Goal: Information Seeking & Learning: Learn about a topic

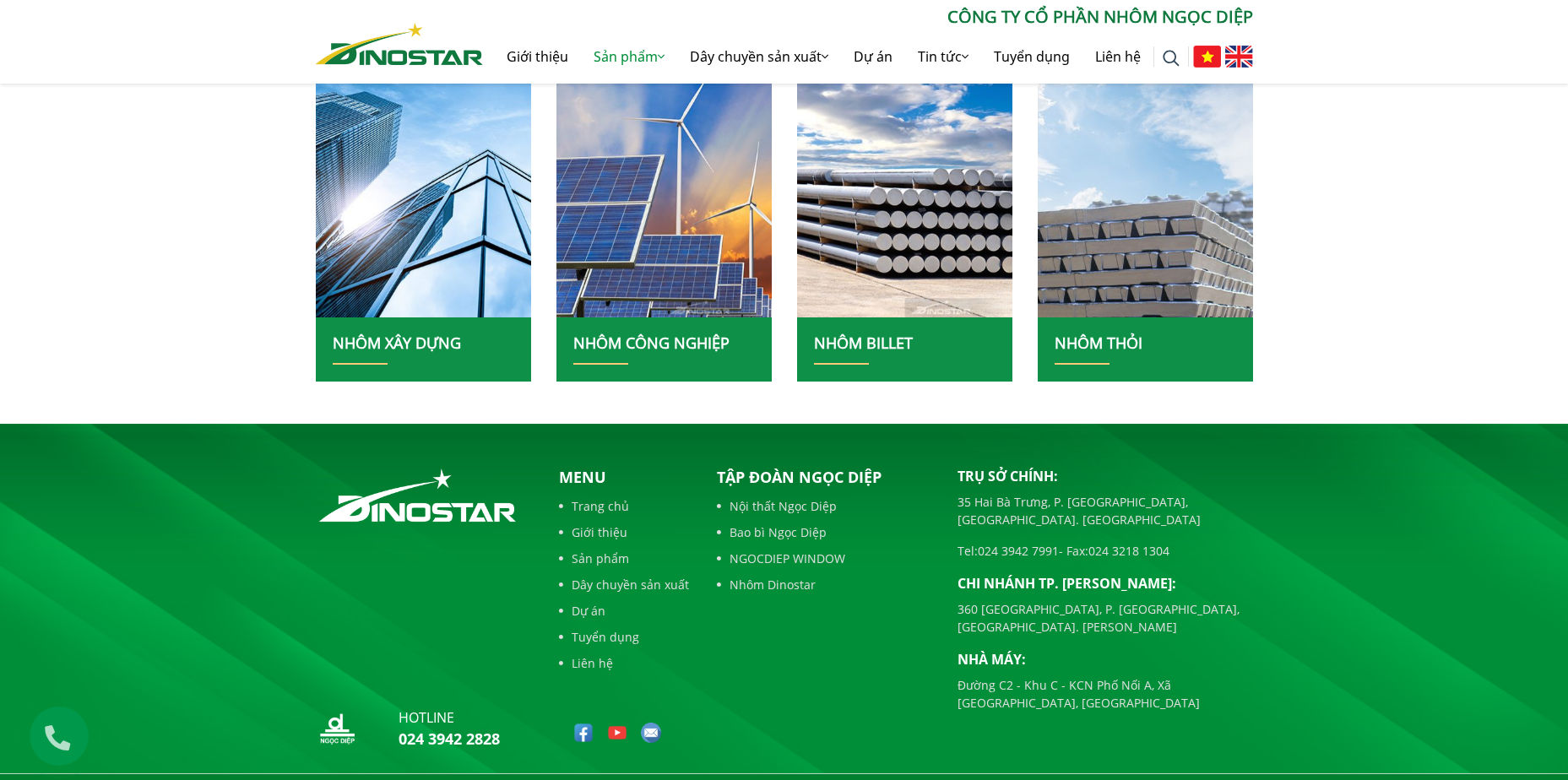
click at [668, 344] on link "NHÔM CÔNG NGHIỆP" at bounding box center [651, 342] width 156 height 20
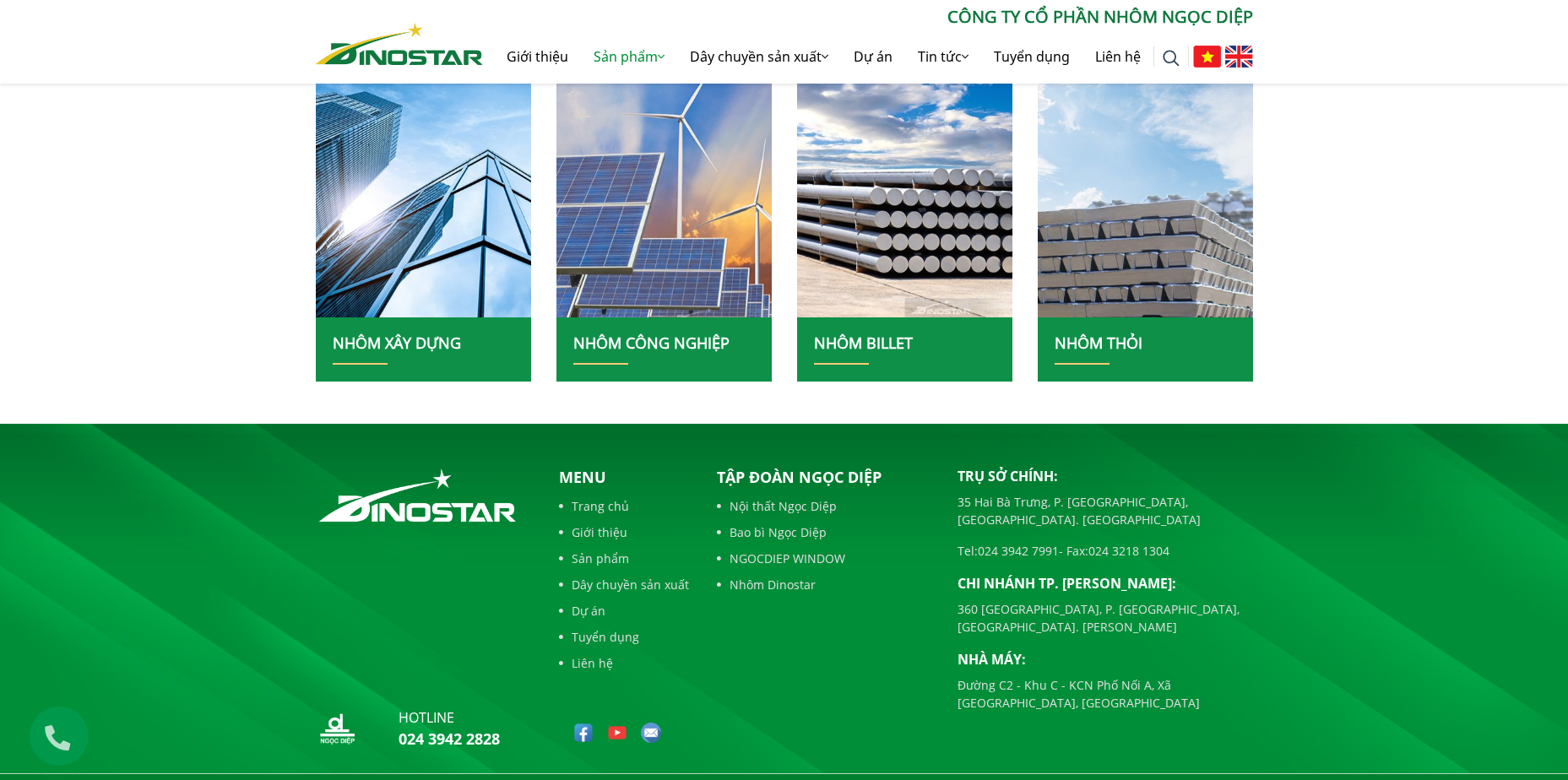
click at [647, 226] on img at bounding box center [664, 185] width 230 height 282
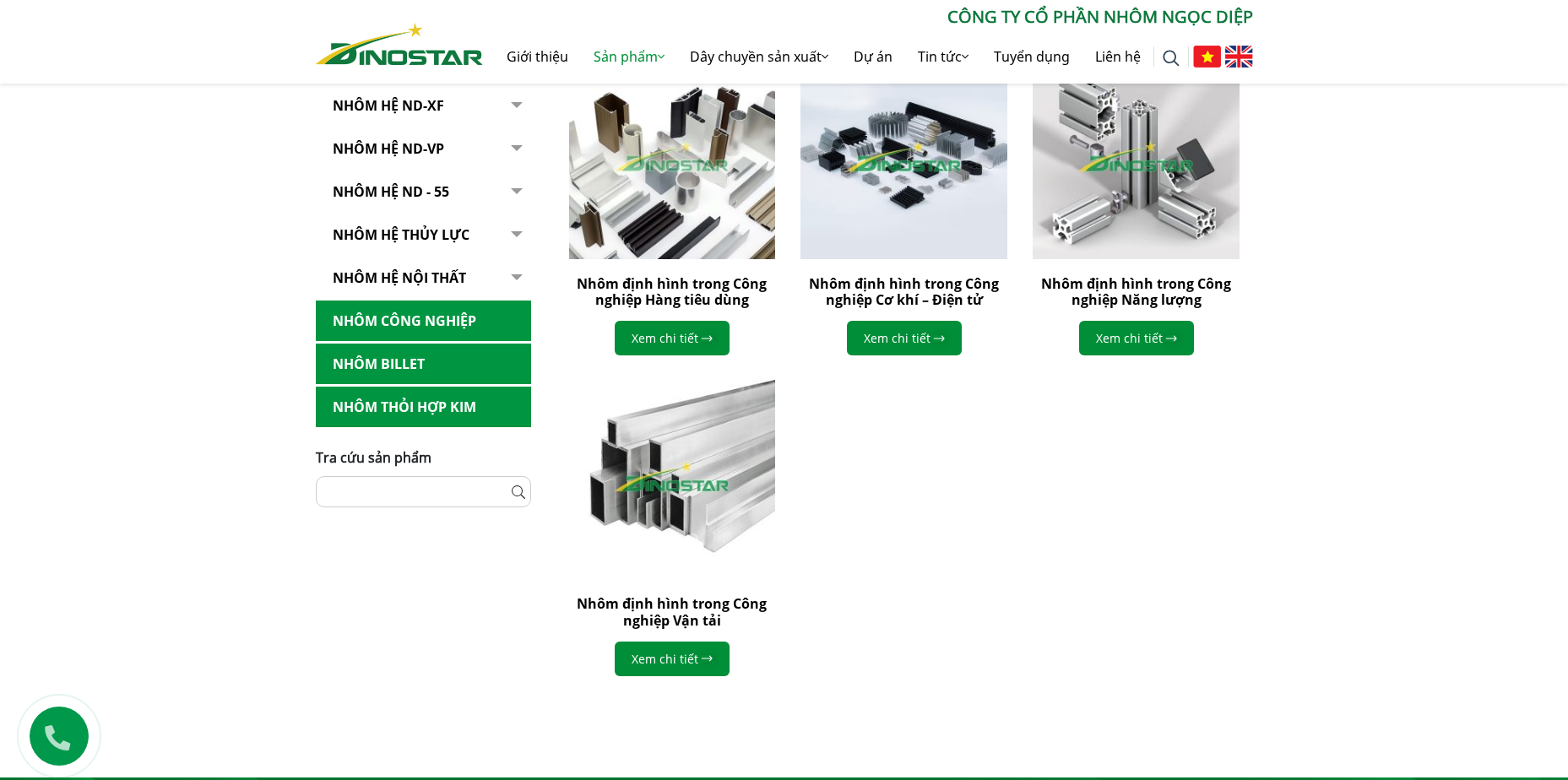
scroll to position [338, 0]
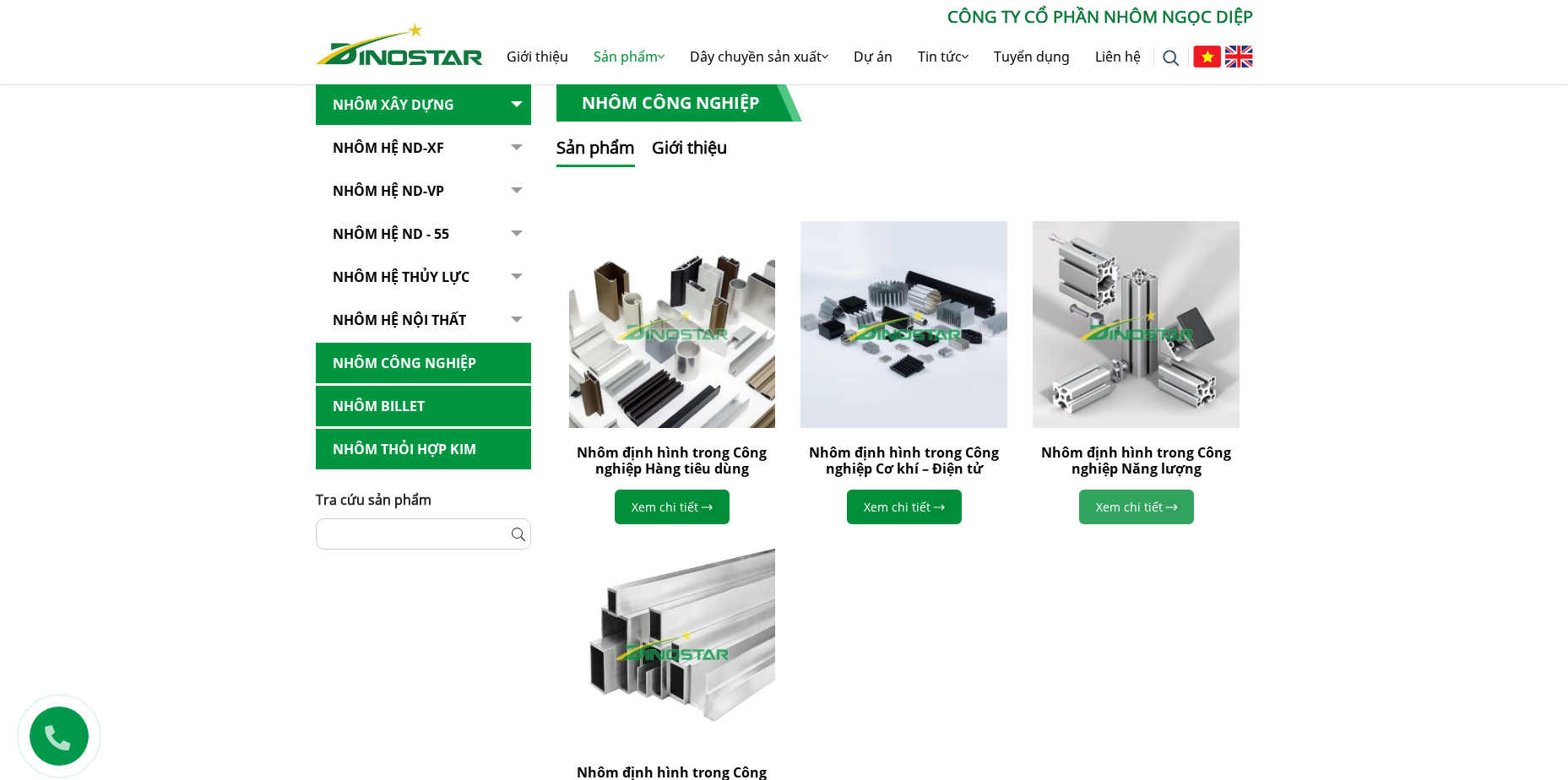
click at [1159, 514] on link "Xem chi tiết" at bounding box center [1137, 507] width 115 height 35
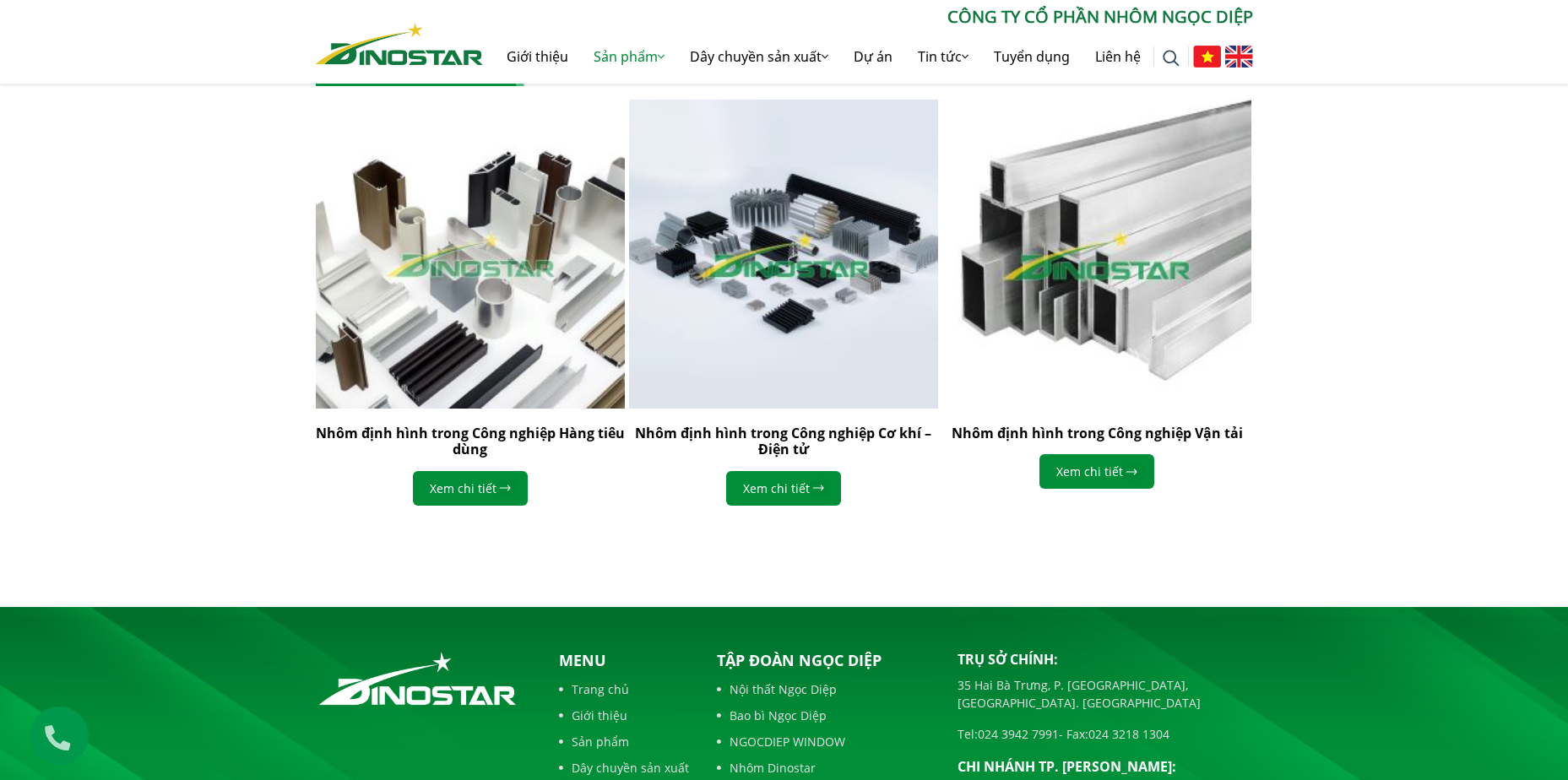
scroll to position [2037, 0]
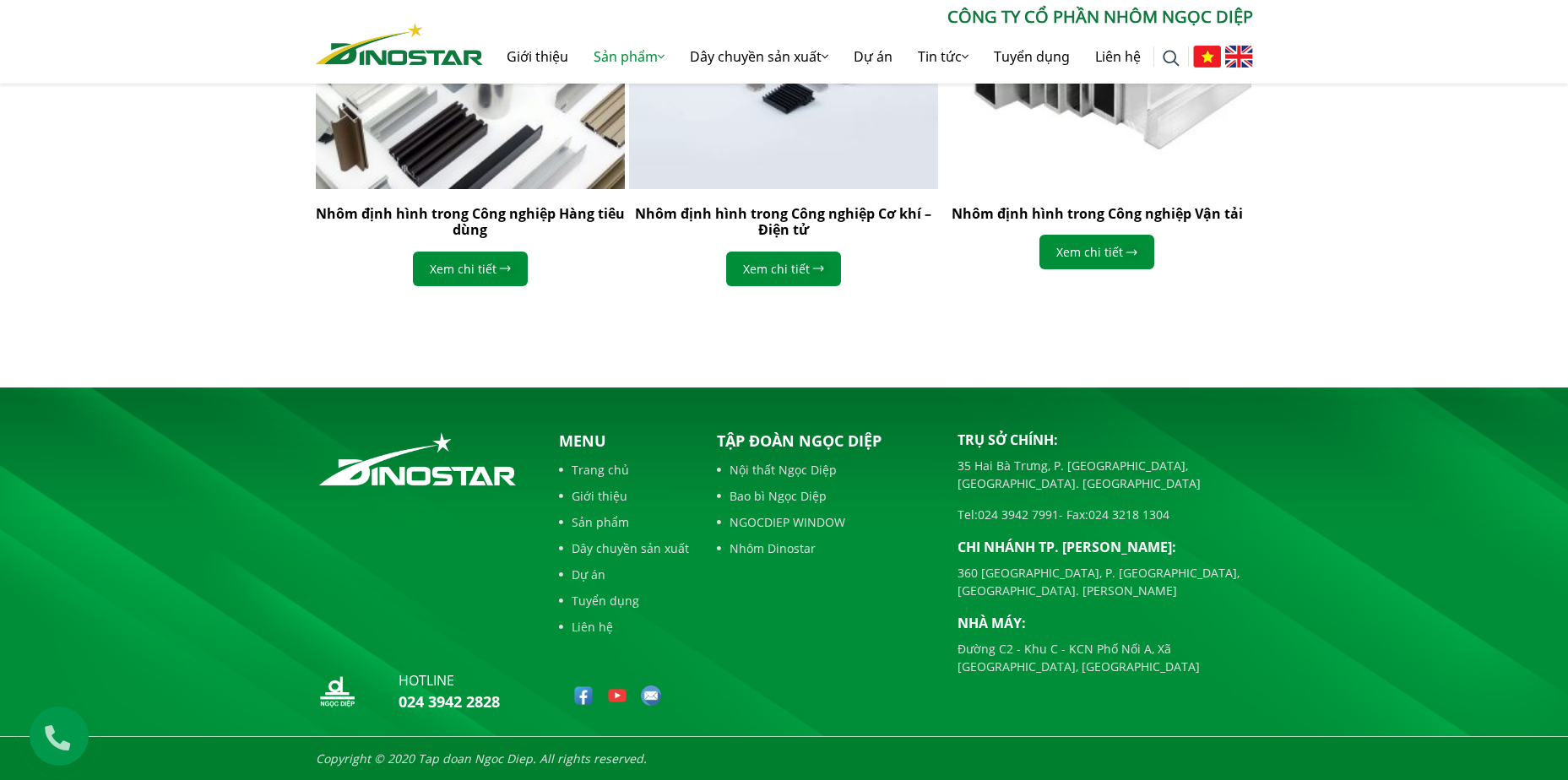
click at [600, 521] on link "Sản phẩm" at bounding box center [624, 522] width 130 height 18
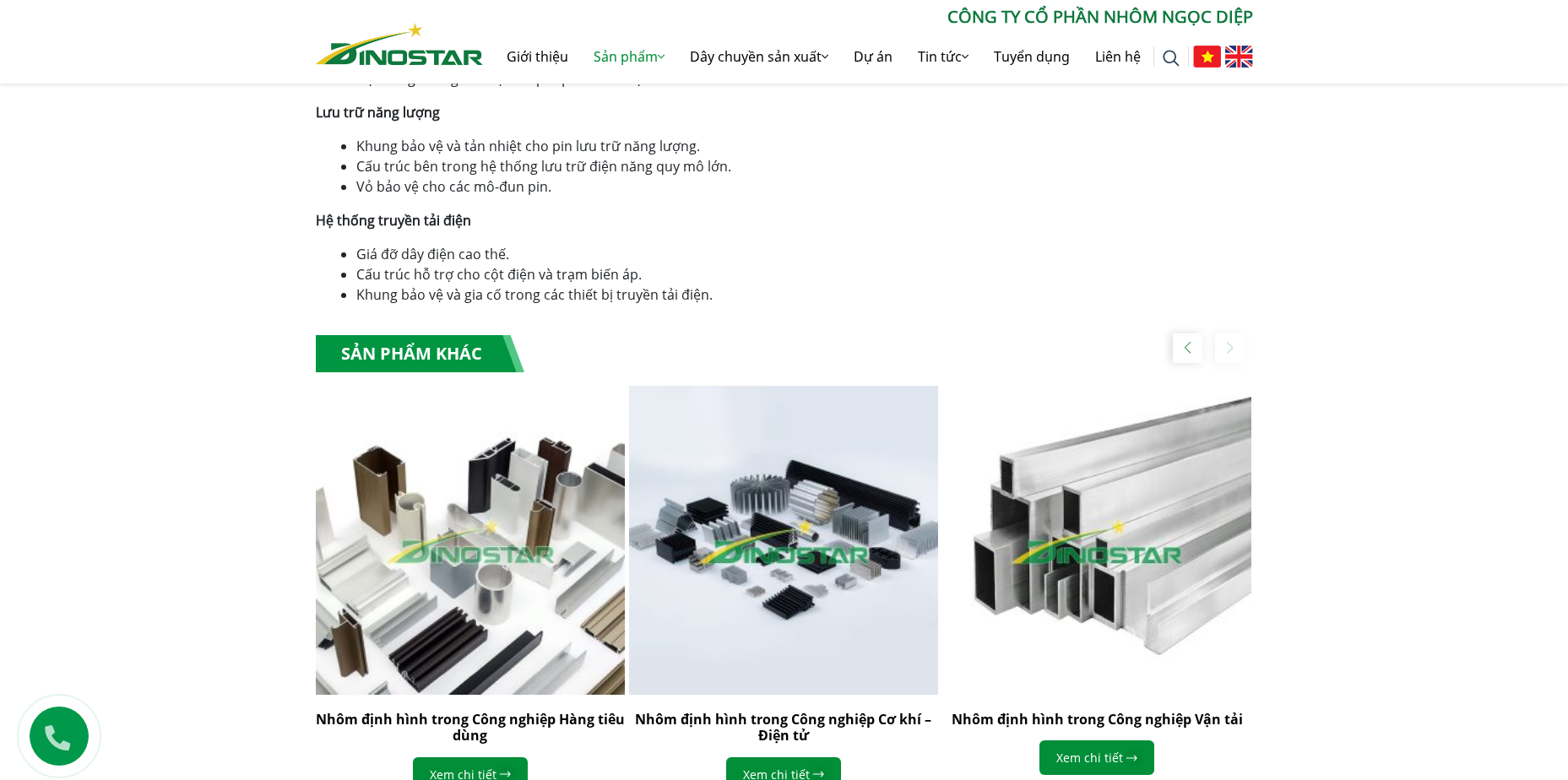
scroll to position [1446, 0]
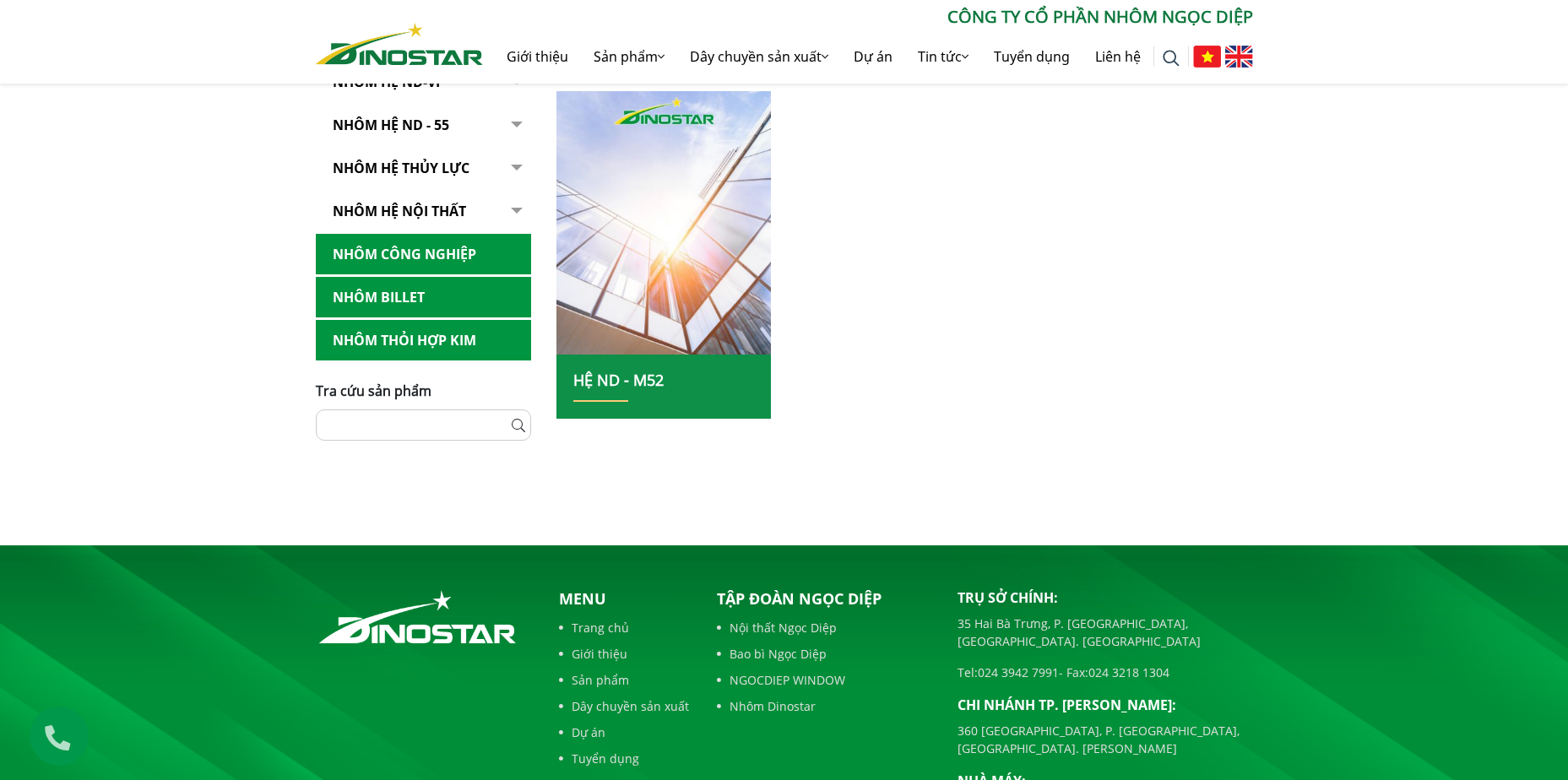
scroll to position [1098, 0]
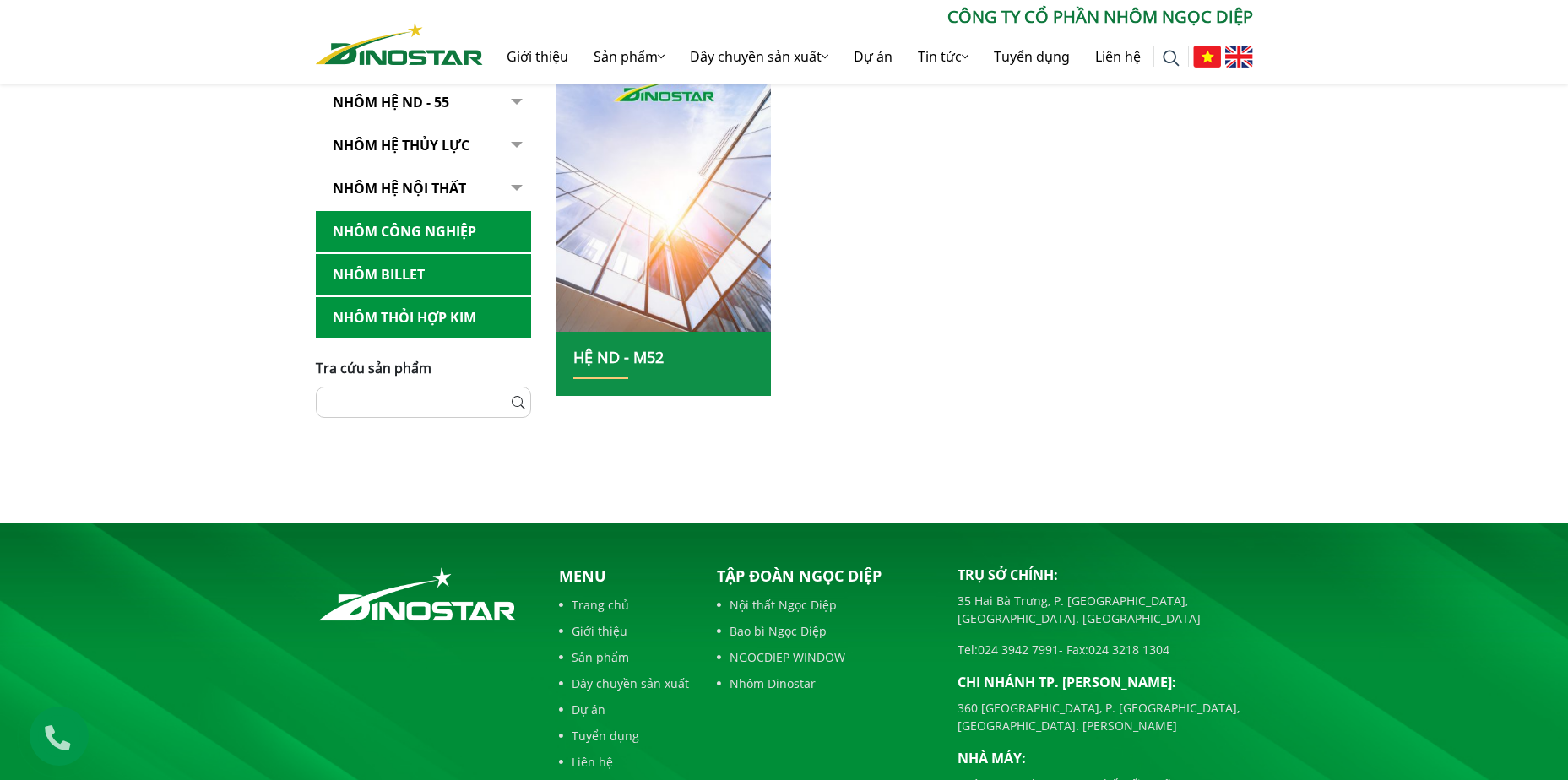
click at [455, 238] on link "Nhôm Công nghiệp" at bounding box center [423, 231] width 215 height 42
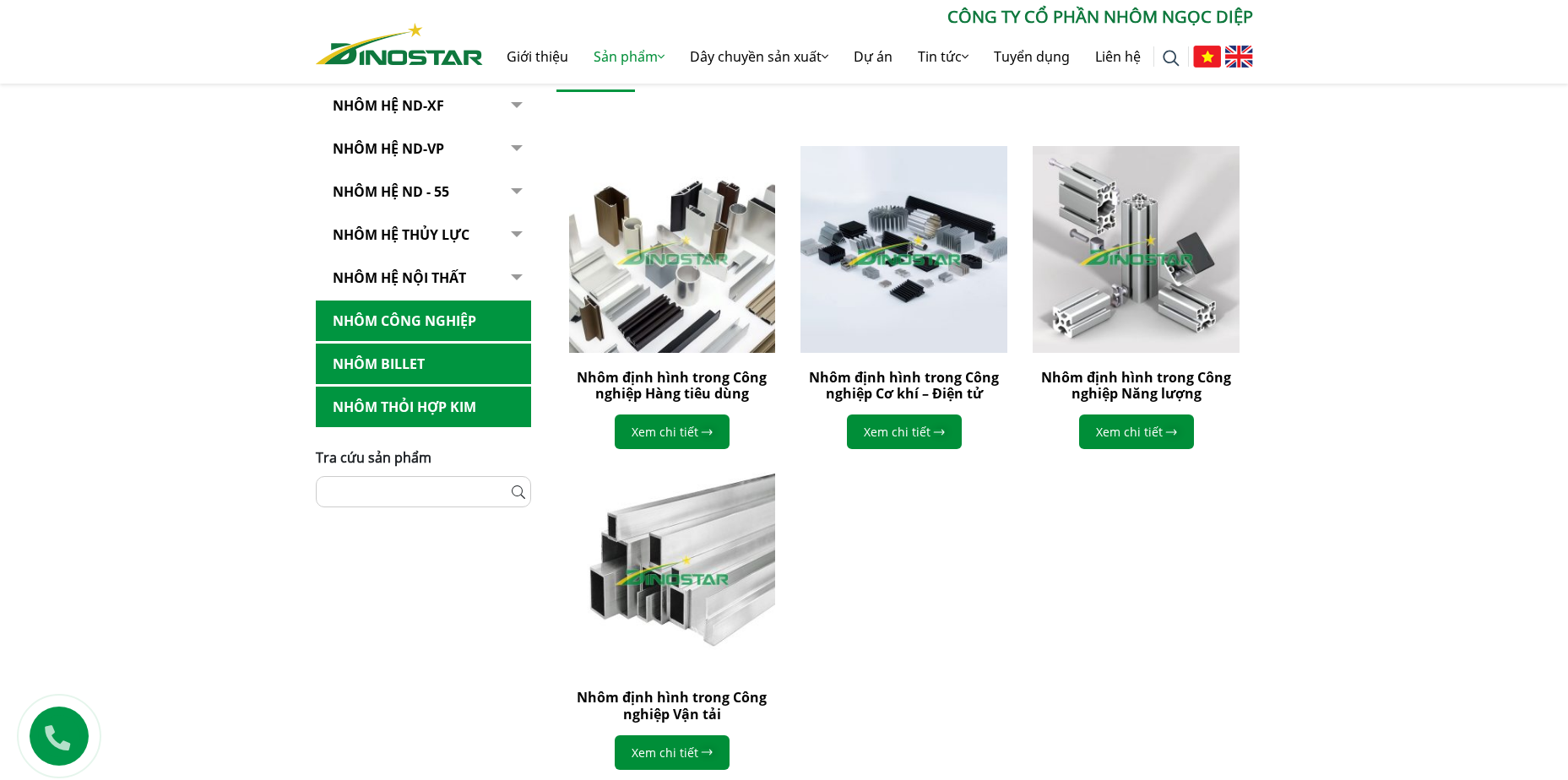
scroll to position [422, 0]
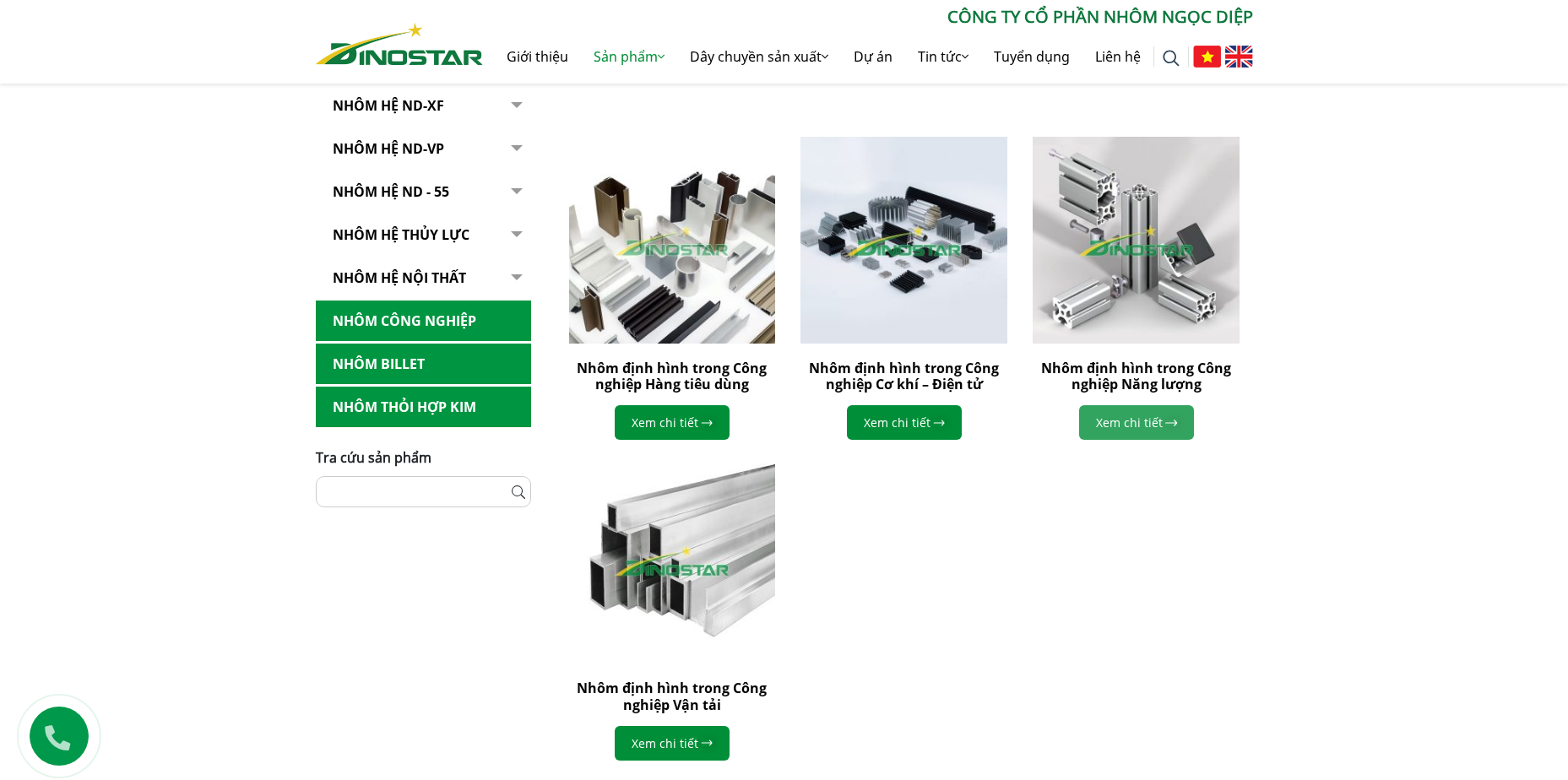
click at [1128, 434] on link "Xem chi tiết" at bounding box center [1137, 422] width 115 height 35
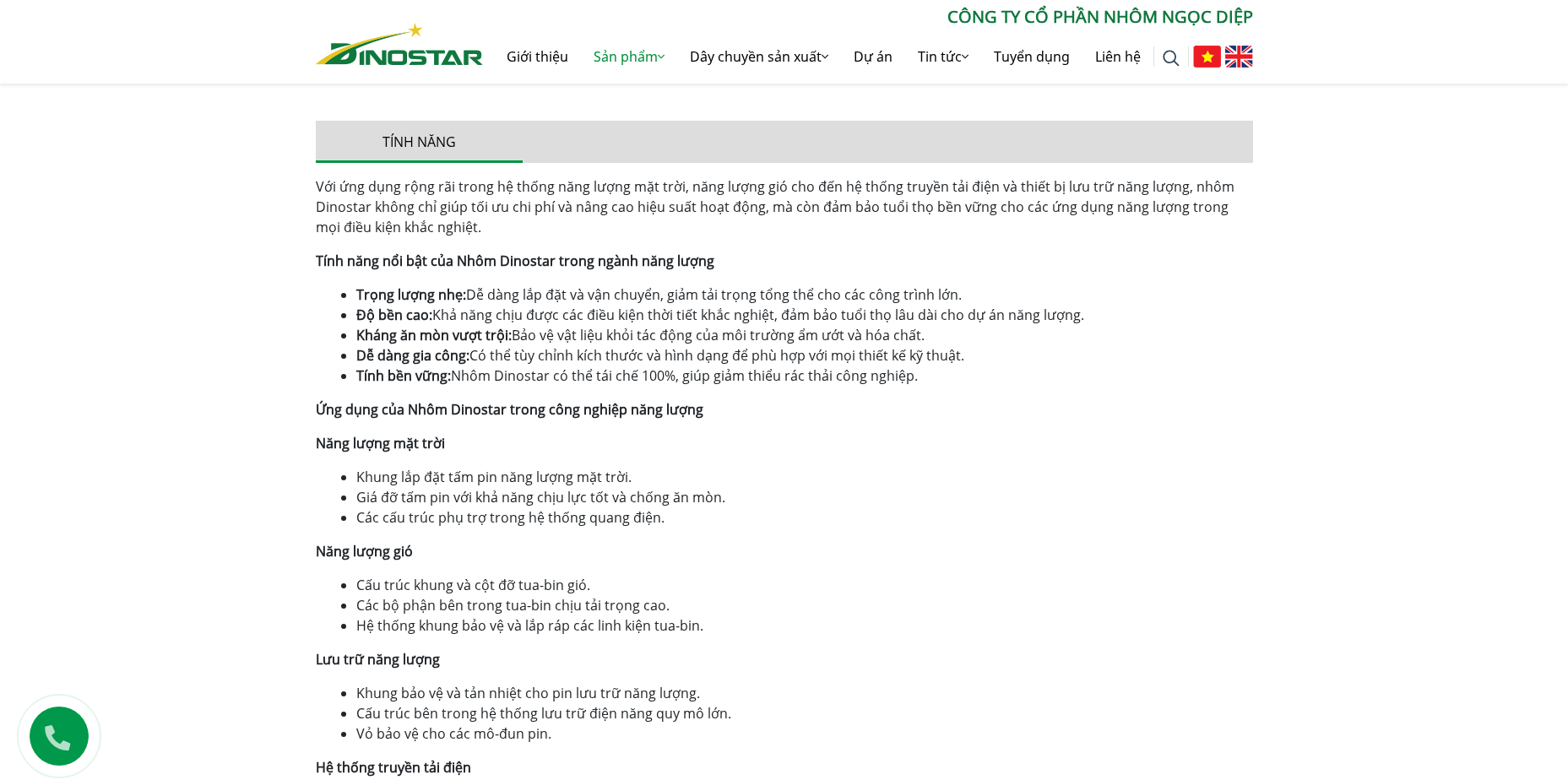
scroll to position [1013, 0]
